Goal: Find contact information: Find contact information

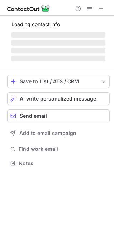
scroll to position [156, 114]
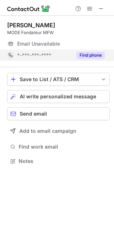
click at [85, 57] on button "Find phone" at bounding box center [91, 55] width 28 height 7
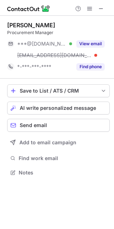
scroll to position [168, 114]
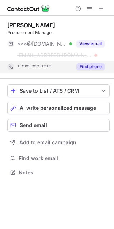
click at [85, 72] on div "Find phone" at bounding box center [88, 66] width 33 height 11
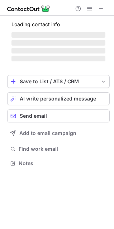
scroll to position [156, 114]
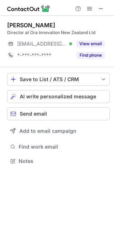
click at [75, 65] on div "[PERSON_NAME] Director at Ora Innovation New Zealand Ltd [EMAIL_ADDRESS][DOMAIN…" at bounding box center [58, 41] width 103 height 51
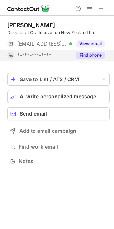
click at [80, 55] on button "Find phone" at bounding box center [91, 55] width 28 height 7
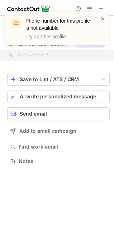
click at [103, 13] on div "Phone number for this profile is not available Try another profile" at bounding box center [56, 28] width 103 height 33
click at [103, 14] on div "Phone number for this profile is not available Try another profile" at bounding box center [56, 28] width 103 height 33
click at [103, 20] on span at bounding box center [103, 18] width 6 height 7
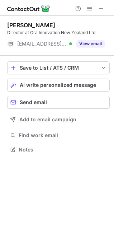
scroll to position [145, 114]
click at [100, 36] on div at bounding box center [103, 28] width 6 height 27
click at [101, 42] on div at bounding box center [103, 28] width 6 height 27
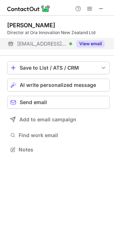
click at [97, 42] on button "View email" at bounding box center [91, 43] width 28 height 7
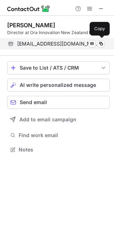
click at [22, 46] on span "[EMAIL_ADDRESS][DOMAIN_NAME]" at bounding box center [58, 44] width 82 height 6
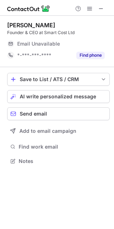
scroll to position [156, 114]
click at [93, 59] on button "Find phone" at bounding box center [91, 55] width 28 height 7
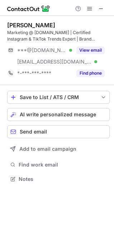
scroll to position [174, 114]
